Goal: Find specific page/section: Find specific page/section

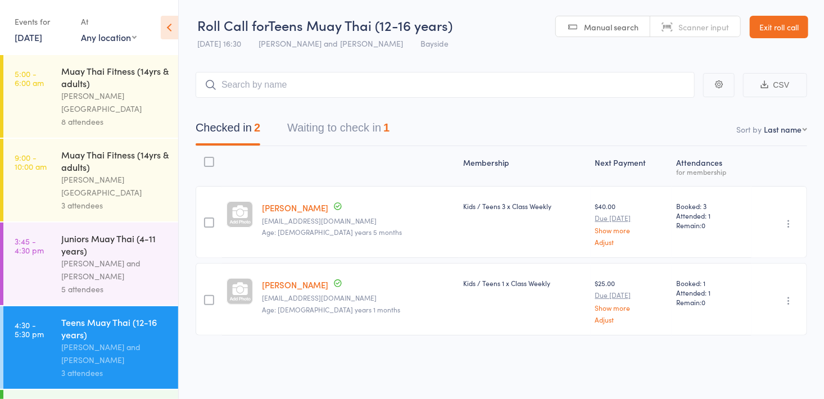
scroll to position [109, 0]
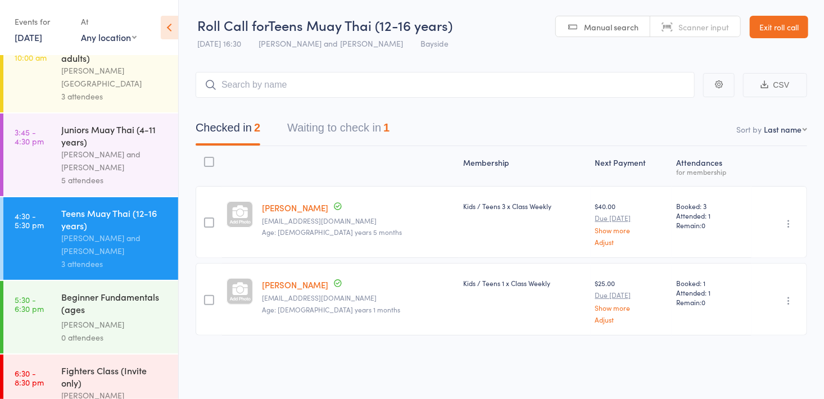
click at [144, 318] on div "[PERSON_NAME]" at bounding box center [114, 324] width 107 height 13
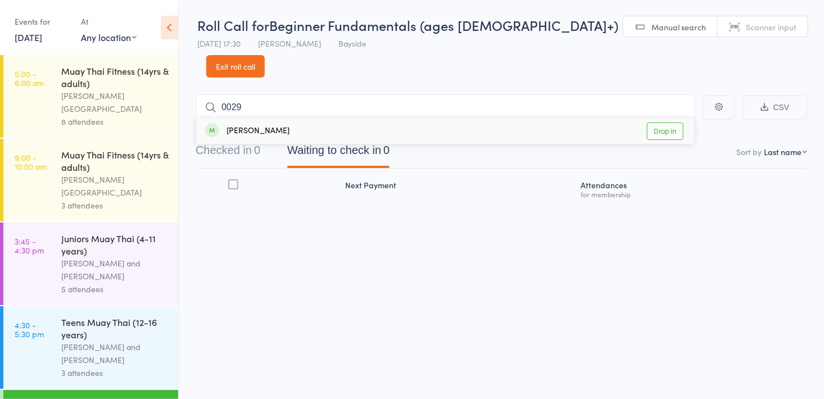
type input "0029"
click at [675, 122] on link "Drop in" at bounding box center [665, 130] width 37 height 17
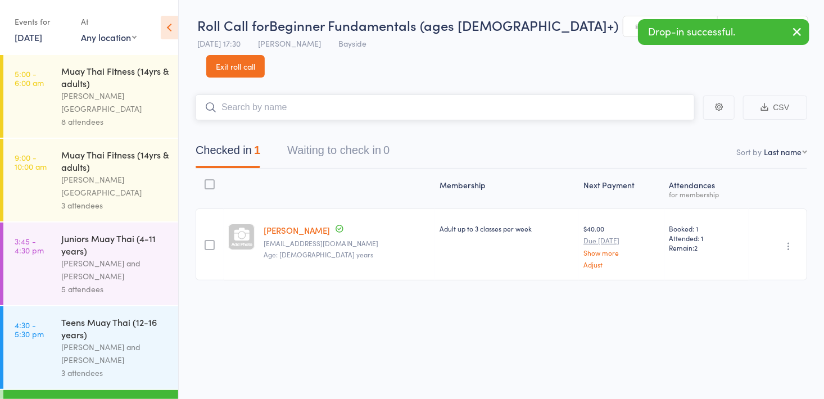
click at [320, 94] on input "search" at bounding box center [445, 107] width 499 height 26
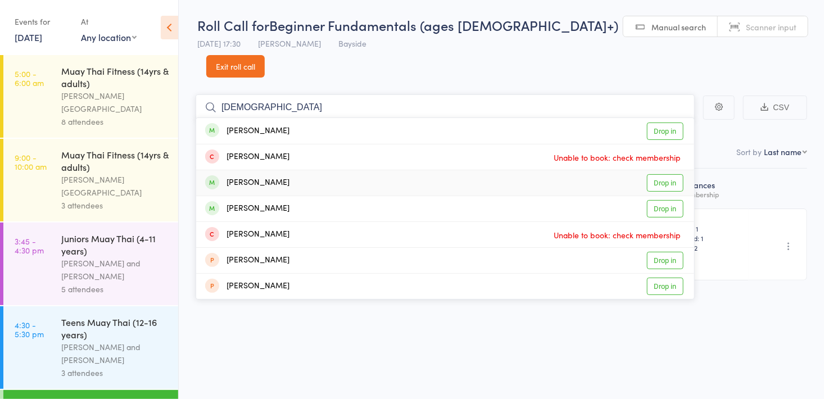
type input "[DEMOGRAPHIC_DATA]"
click at [669, 174] on link "Drop in" at bounding box center [665, 182] width 37 height 17
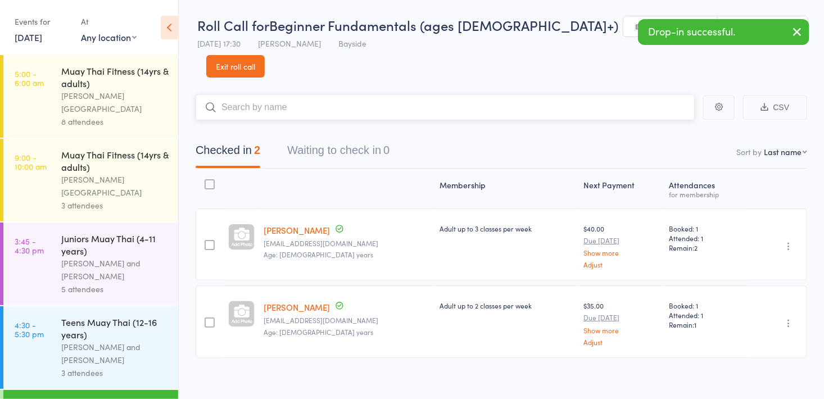
click at [323, 94] on input "search" at bounding box center [445, 107] width 499 height 26
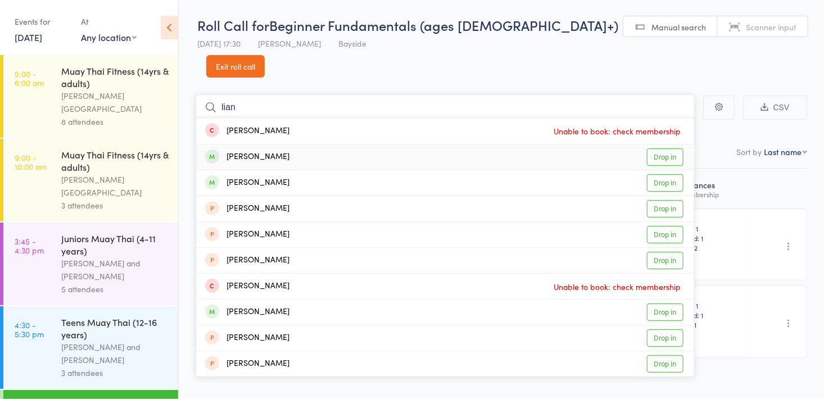
type input "lian"
click at [659, 148] on link "Drop in" at bounding box center [665, 156] width 37 height 17
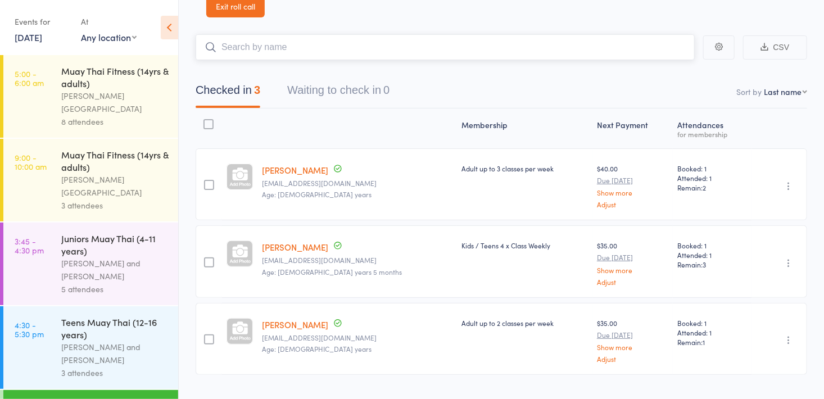
scroll to position [62, 0]
click at [343, 33] on input "search" at bounding box center [445, 46] width 499 height 26
type input "w"
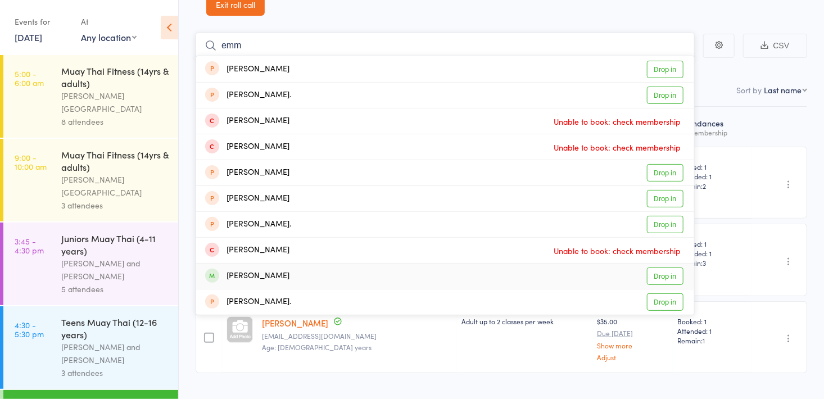
type input "emm"
click at [667, 267] on link "Drop in" at bounding box center [665, 275] width 37 height 17
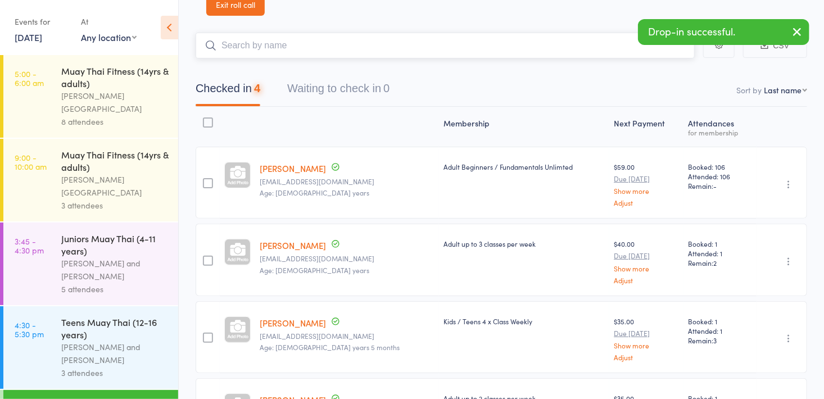
click at [359, 33] on input "search" at bounding box center [445, 46] width 499 height 26
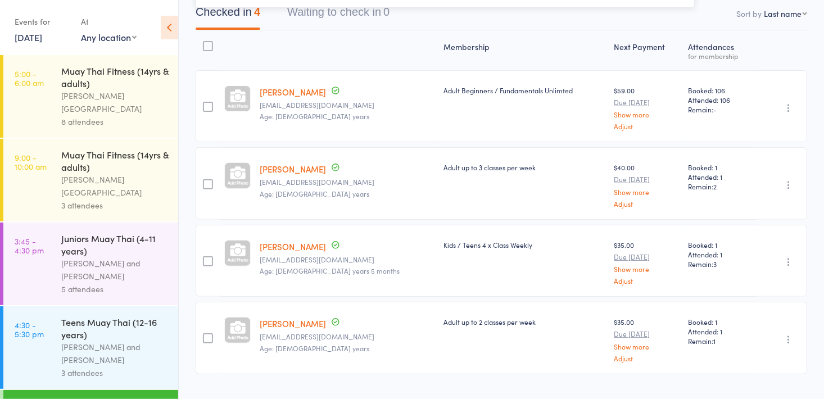
type input "k"
click at [127, 342] on div "[PERSON_NAME] and [PERSON_NAME]" at bounding box center [114, 353] width 107 height 26
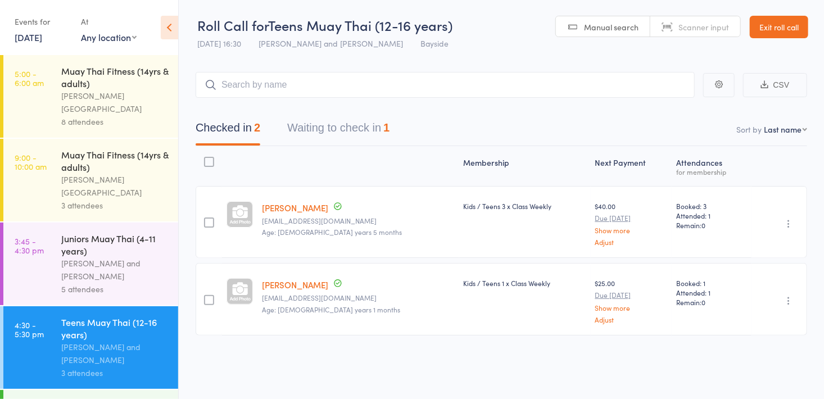
scroll to position [109, 0]
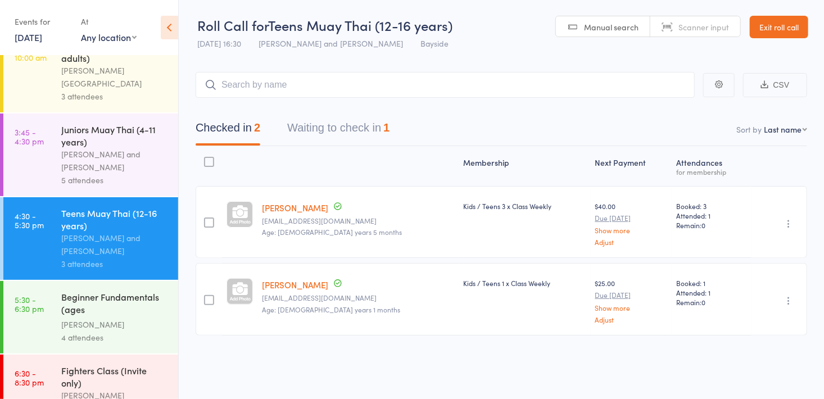
click at [135, 318] on div "[PERSON_NAME]" at bounding box center [114, 324] width 107 height 13
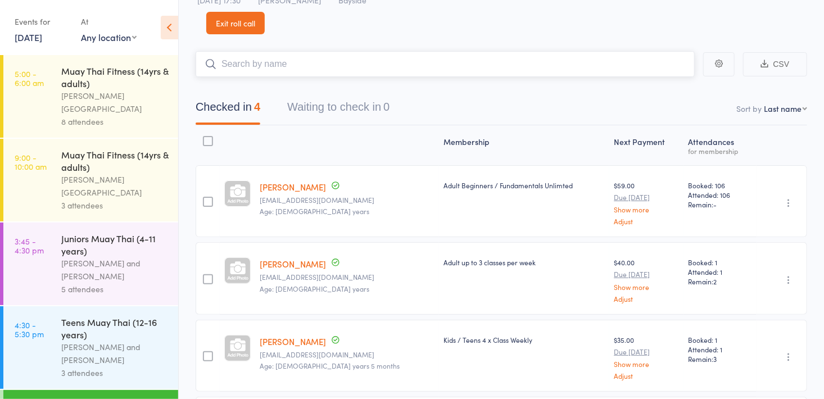
scroll to position [42, 0]
click at [298, 52] on input "search" at bounding box center [445, 65] width 499 height 26
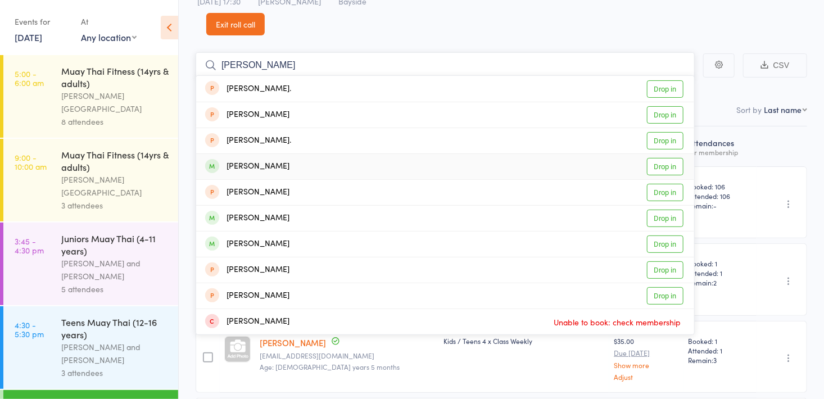
type input "[PERSON_NAME]"
click at [664, 158] on link "Drop in" at bounding box center [665, 166] width 37 height 17
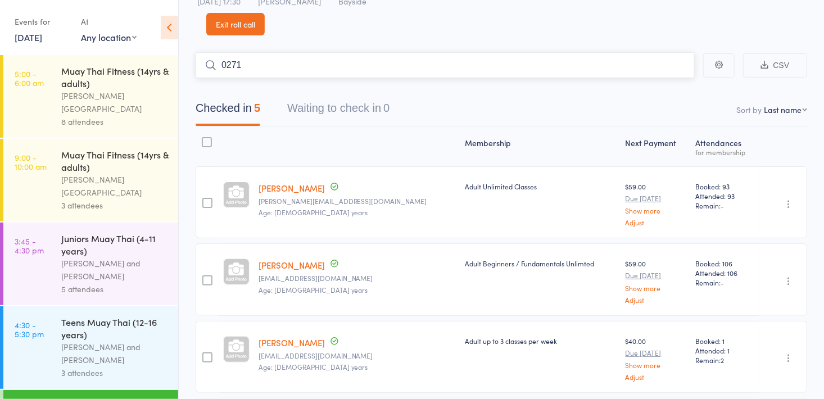
type input "0271"
